Goal: Task Accomplishment & Management: Manage account settings

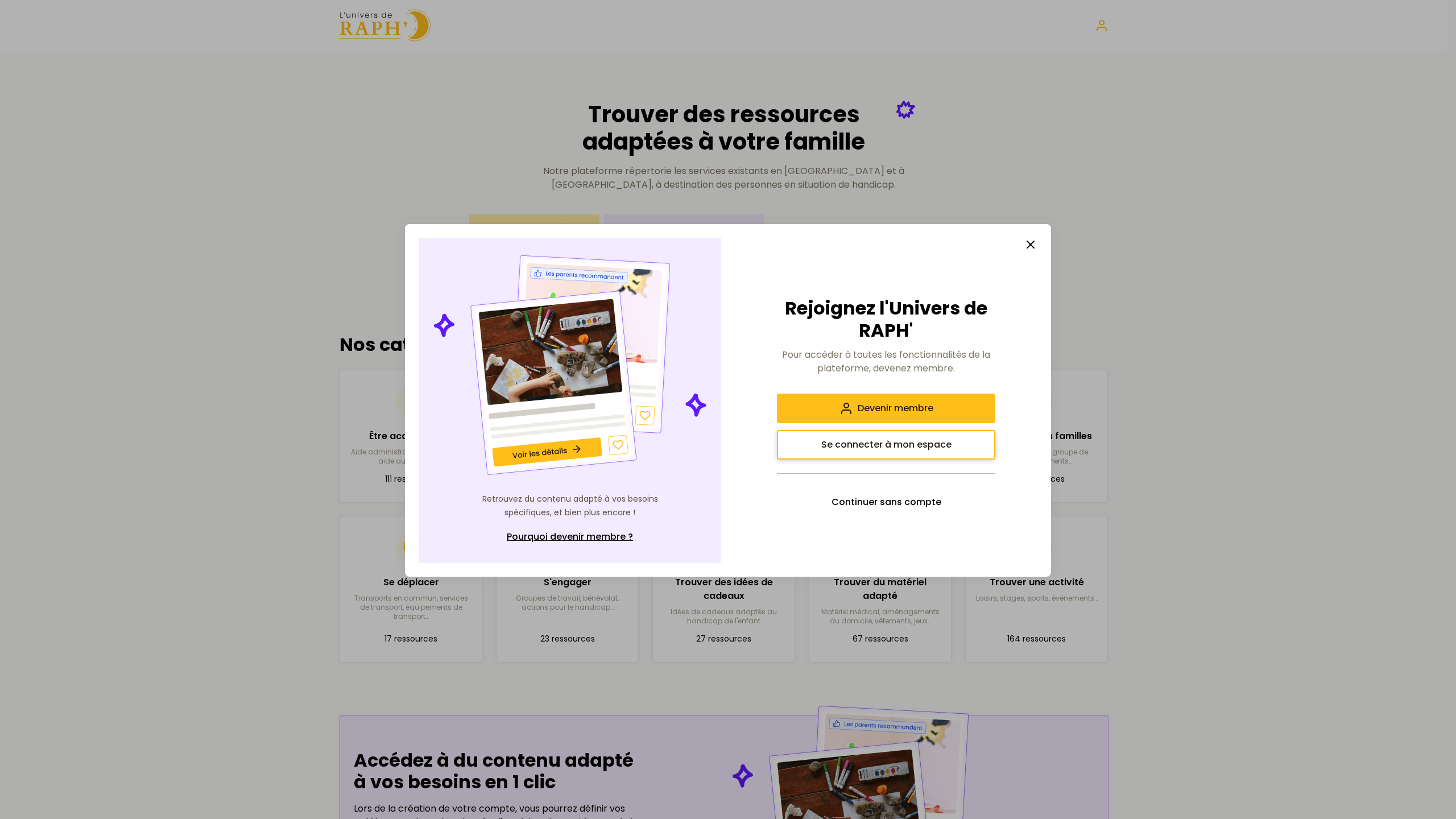
click at [821, 453] on button "Se connecter à mon espace" at bounding box center [886, 445] width 219 height 30
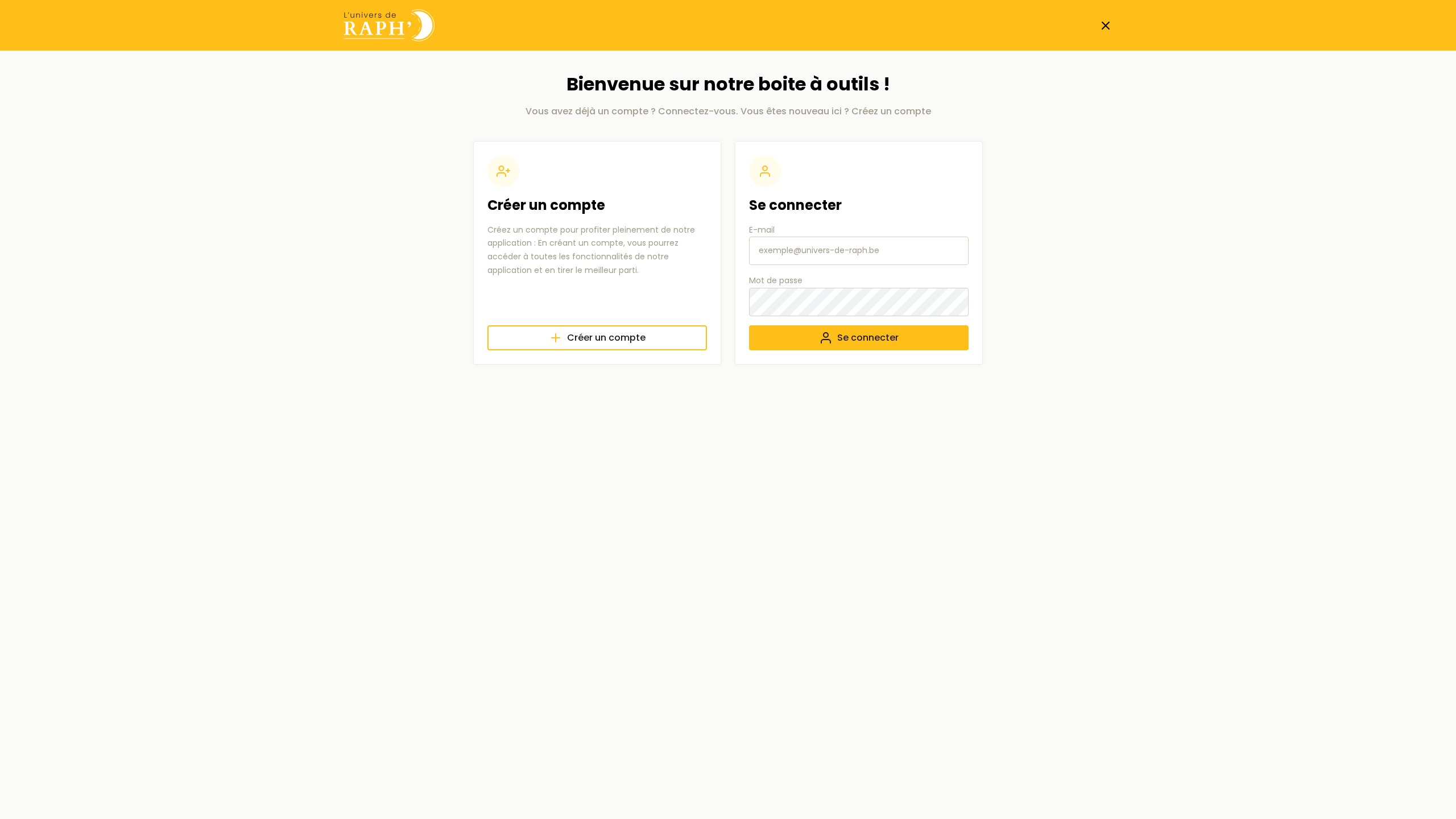
click at [840, 244] on input "E-mail" at bounding box center [859, 250] width 220 height 28
click at [797, 348] on button "Se connecter" at bounding box center [859, 337] width 220 height 25
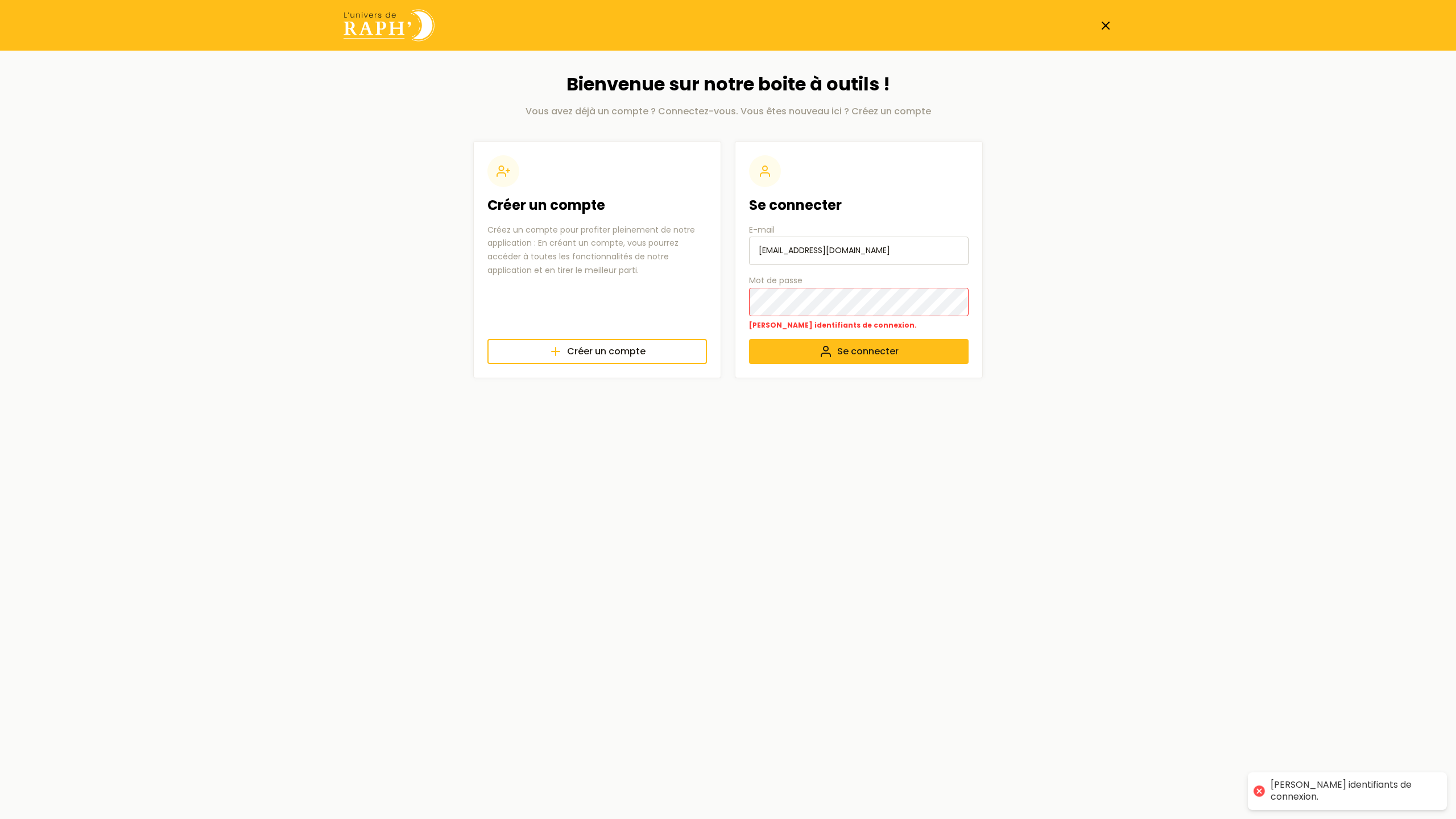
click at [799, 246] on input "[EMAIL_ADDRESS][DOMAIN_NAME]" at bounding box center [859, 250] width 220 height 28
type input "[EMAIL_ADDRESS][DOMAIN_NAME]"
click at [732, 317] on section "Créer un compte Créez un compte pour profiter pleinement de notre application :…" at bounding box center [728, 260] width 510 height 237
click at [726, 309] on section "Créer un compte Créez un compte pour profiter pleinement de notre application :…" at bounding box center [728, 260] width 510 height 237
click at [791, 401] on html "Bienvenue sur notre boite à outils ! Vous avez déjà un compte ? Connectez-vous.…" at bounding box center [728, 200] width 1456 height 401
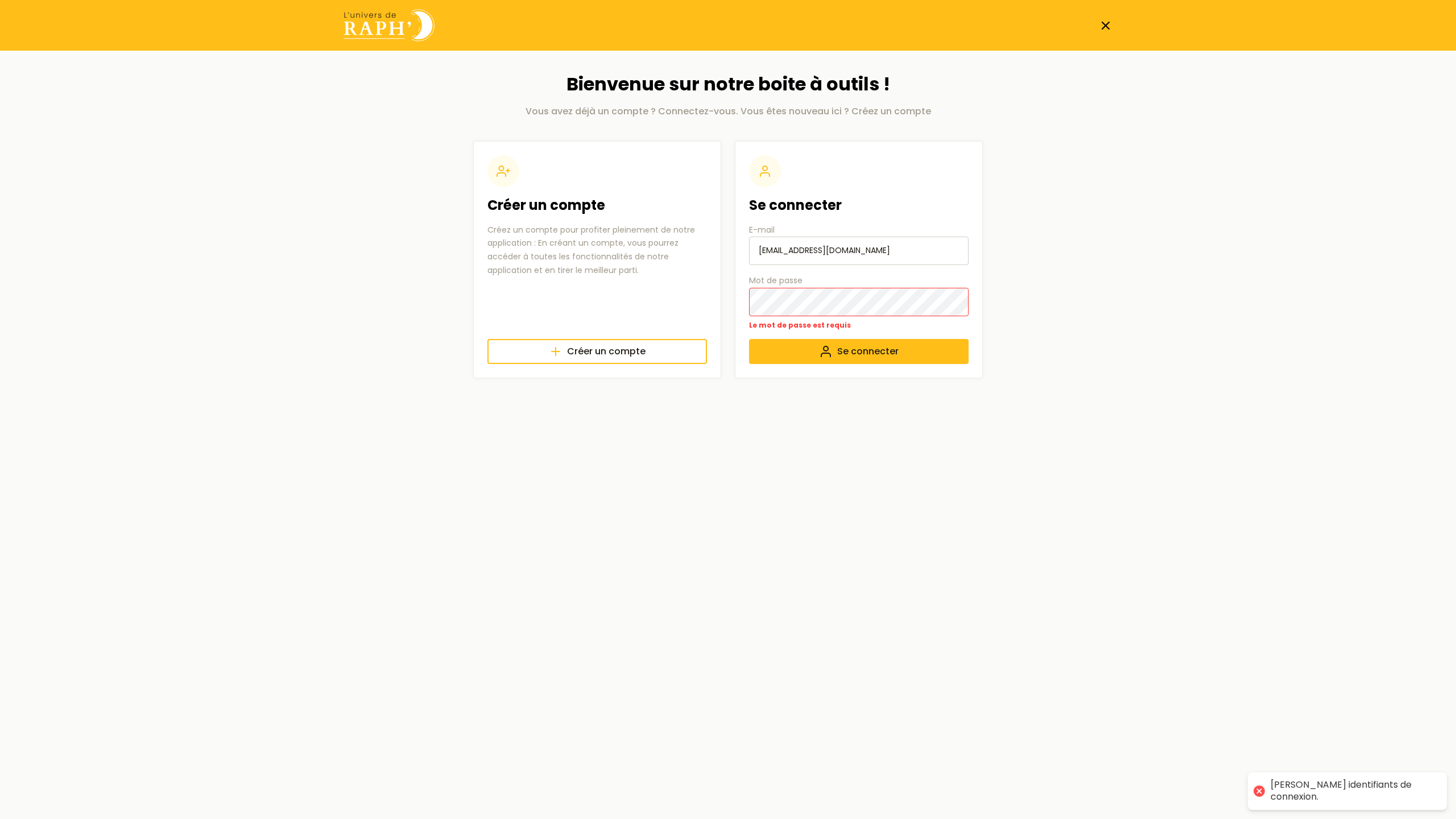
click at [805, 249] on input "[EMAIL_ADDRESS][DOMAIN_NAME]" at bounding box center [859, 250] width 220 height 28
click at [820, 363] on button "Se connecter" at bounding box center [859, 351] width 220 height 25
